Goal: Task Accomplishment & Management: Use online tool/utility

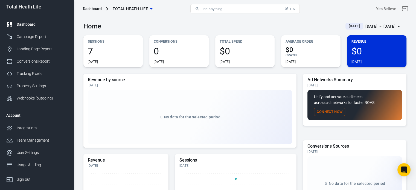
scroll to position [25, 0]
click at [37, 72] on div "Tracking Pixels" at bounding box center [42, 74] width 51 height 6
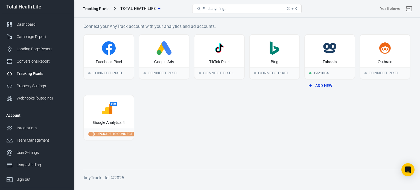
click at [29, 18] on div "Dashboard Campaign Report Landing Page Report Conversions Report Tracking Pixel…" at bounding box center [37, 61] width 70 height 95
click at [28, 24] on div "Dashboard" at bounding box center [42, 25] width 51 height 6
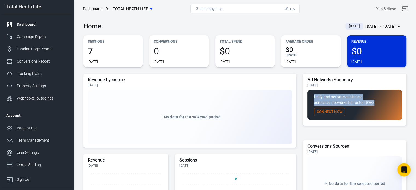
drag, startPoint x: 361, startPoint y: 97, endPoint x: 376, endPoint y: 102, distance: 16.6
click at [376, 102] on div "Ad Networks Summary Today Unify and activate audiences across ad networks for f…" at bounding box center [354, 100] width 103 height 52
click at [332, 95] on p "Unify and activate audiences across ad networks for faster ROAS" at bounding box center [354, 99] width 81 height 11
drag, startPoint x: 313, startPoint y: 96, endPoint x: 377, endPoint y: 103, distance: 64.3
click at [377, 103] on div "Unify and activate audiences across ad networks for faster ROAS Connect Now" at bounding box center [354, 105] width 95 height 31
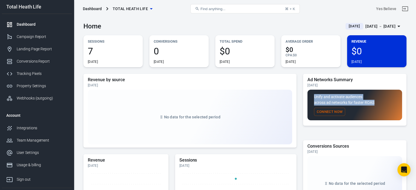
click at [377, 103] on p "Unify and activate audiences across ad networks for faster ROAS" at bounding box center [354, 99] width 81 height 11
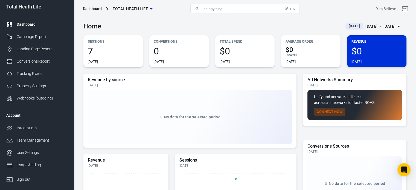
click at [323, 111] on button "Connect Now" at bounding box center [329, 112] width 31 height 8
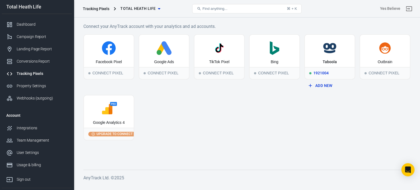
click at [330, 57] on div "Taboola" at bounding box center [330, 51] width 50 height 32
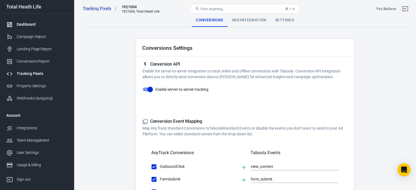
click at [29, 24] on div "Dashboard" at bounding box center [42, 25] width 51 height 6
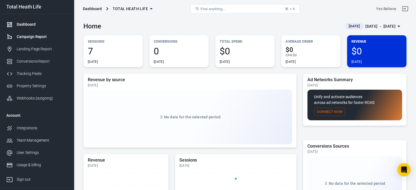
click at [32, 40] on link "Campaign Report" at bounding box center [37, 37] width 70 height 12
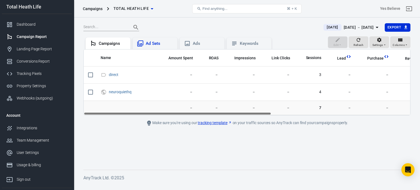
click at [163, 41] on div "Ad Sets" at bounding box center [159, 44] width 27 height 6
click at [195, 45] on div "Ads" at bounding box center [206, 44] width 27 height 6
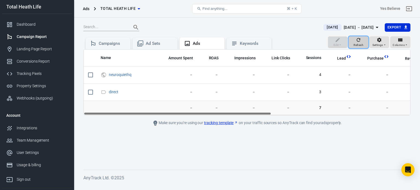
click at [361, 40] on icon "button" at bounding box center [358, 39] width 5 height 5
click at [239, 44] on div "Keywords" at bounding box center [249, 43] width 36 height 7
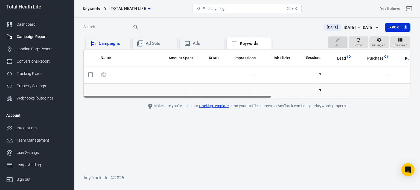
click at [108, 42] on div "Campaigns" at bounding box center [112, 44] width 27 height 6
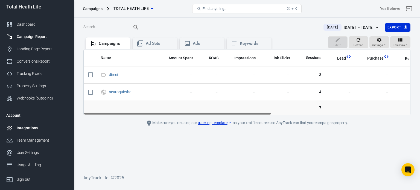
click at [28, 129] on div "Integrations" at bounding box center [42, 128] width 51 height 6
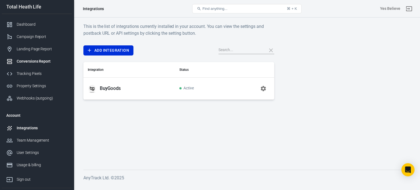
click at [35, 60] on div "Conversions Report" at bounding box center [42, 62] width 51 height 6
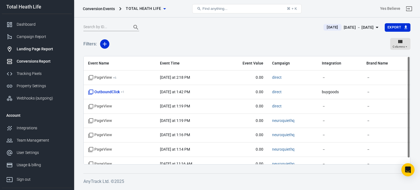
click at [40, 48] on div "Landing Page Report" at bounding box center [42, 49] width 51 height 6
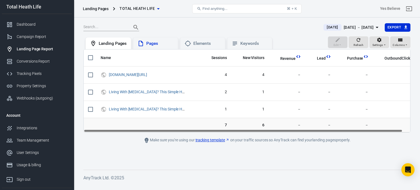
click at [149, 42] on div "Pages" at bounding box center [159, 44] width 27 height 6
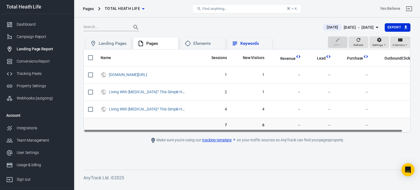
click at [259, 38] on div "Keywords" at bounding box center [249, 43] width 45 height 12
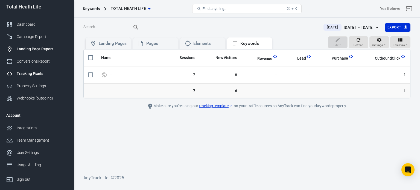
click at [30, 70] on link "Tracking Pixels" at bounding box center [37, 74] width 70 height 12
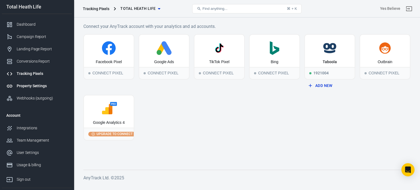
click at [32, 84] on div "Property Settings" at bounding box center [42, 86] width 51 height 6
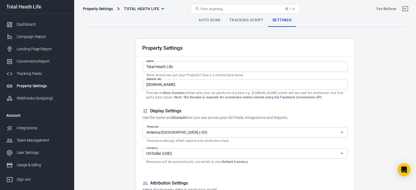
click at [244, 21] on link "Tracking Script" at bounding box center [246, 20] width 43 height 13
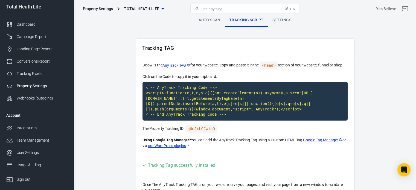
click at [214, 19] on link "Auto Scan" at bounding box center [209, 20] width 31 height 13
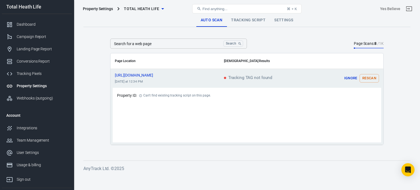
click at [374, 77] on button "Rescan" at bounding box center [369, 78] width 19 height 8
drag, startPoint x: 206, startPoint y: 46, endPoint x: 209, endPoint y: 44, distance: 3.0
click at [206, 46] on input "Search for a web page" at bounding box center [165, 44] width 111 height 10
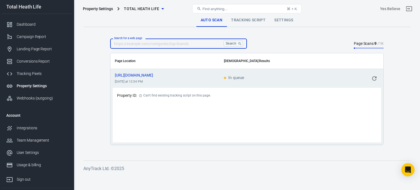
paste input "https://totalhealthsupport.life/memoryloss/index.html"
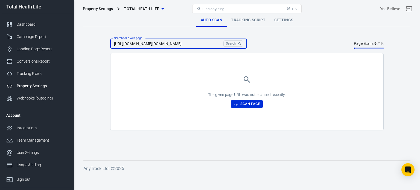
click at [161, 45] on input "https://totalhealthsupport.life/memoryloss/index.htmlhttps://totalhealthsupport…" at bounding box center [165, 44] width 111 height 10
paste input "text"
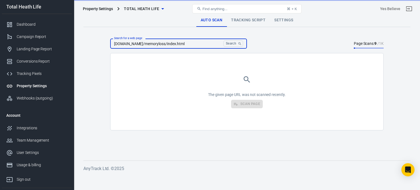
type input "totalhealthsupport.life/memoryloss/index.html"
click at [236, 43] on button "Search" at bounding box center [233, 43] width 20 height 6
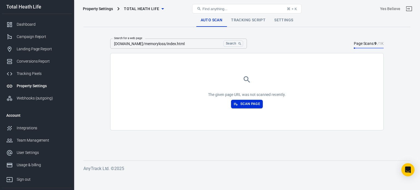
click at [249, 104] on button "Scan Page" at bounding box center [247, 104] width 32 height 8
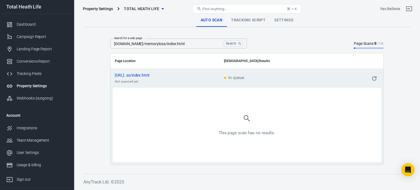
click at [372, 77] on icon "scrollable content" at bounding box center [374, 78] width 7 height 7
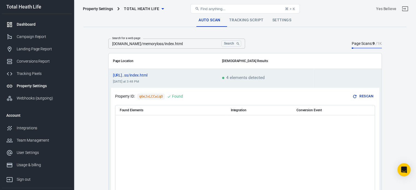
click at [34, 22] on div "Dashboard" at bounding box center [42, 25] width 51 height 6
